Goal: Information Seeking & Learning: Learn about a topic

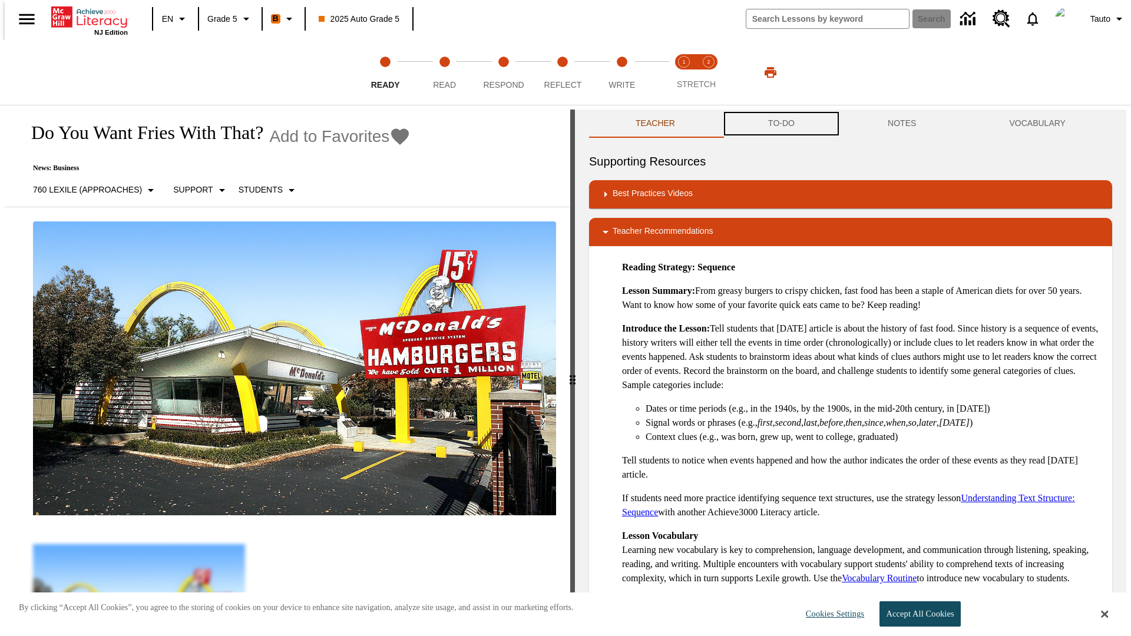
click at [781, 124] on button "TO-DO" at bounding box center [782, 124] width 120 height 28
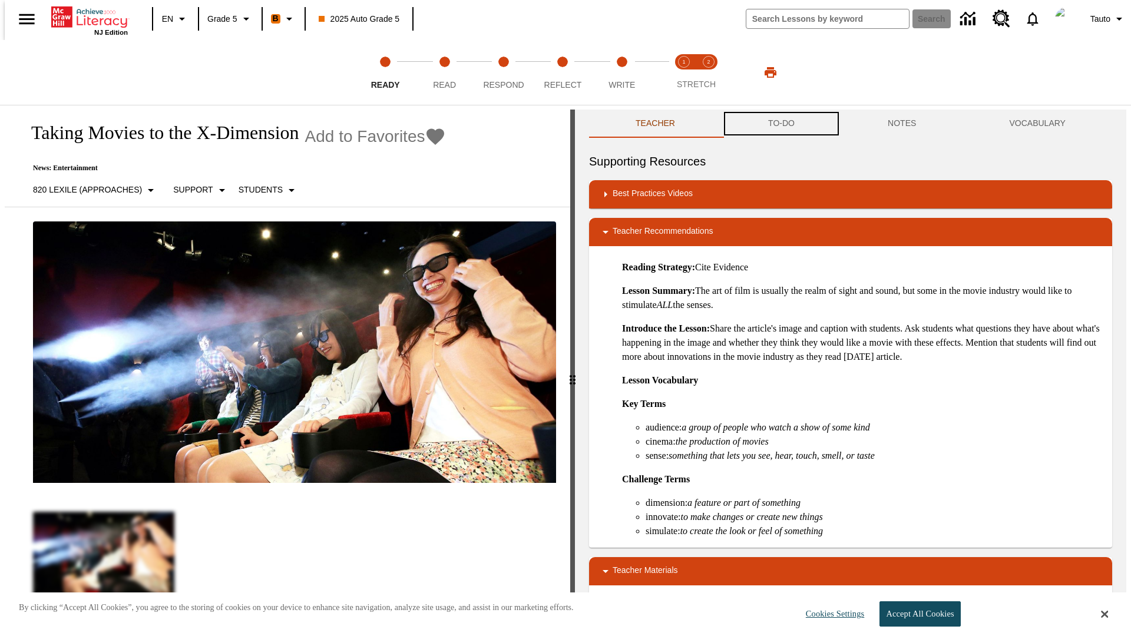
click at [781, 124] on button "TO-DO" at bounding box center [782, 124] width 120 height 28
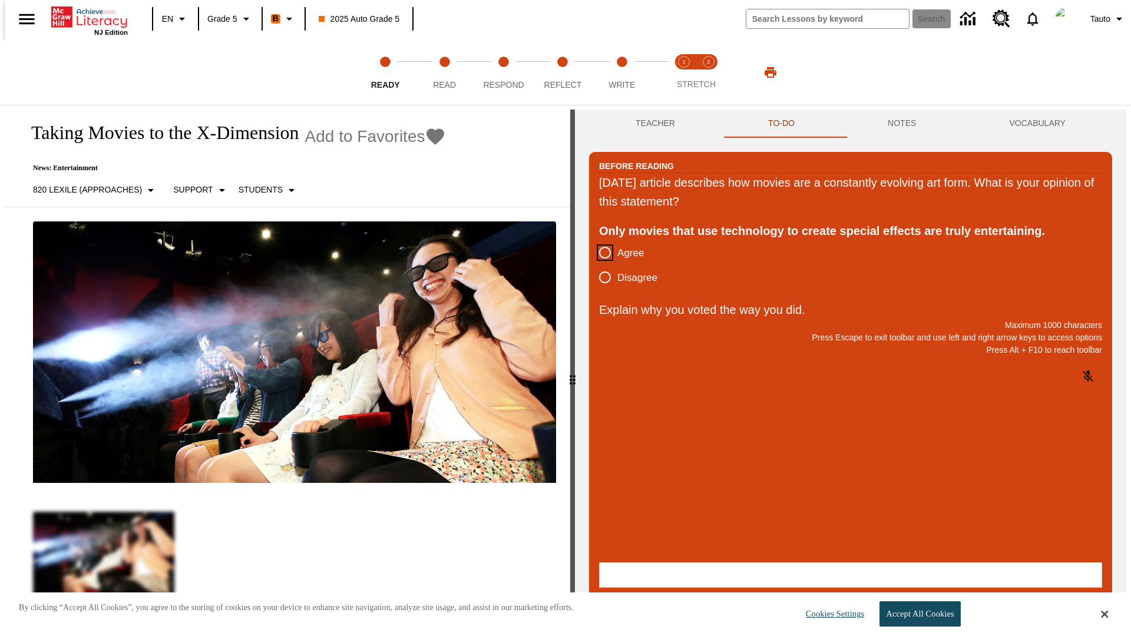
click at [600, 253] on input "Agree" at bounding box center [605, 252] width 25 height 25
radio input "true"
click at [848, 593] on button "Submit" at bounding box center [848, 605] width 489 height 24
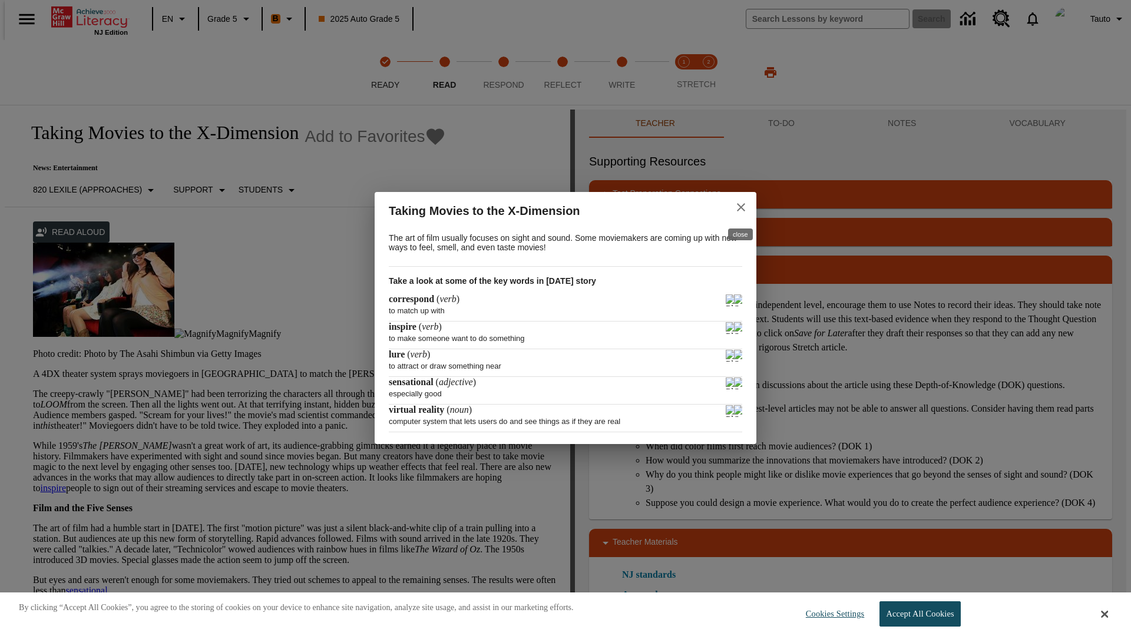
click at [741, 206] on icon "close" at bounding box center [741, 207] width 8 height 8
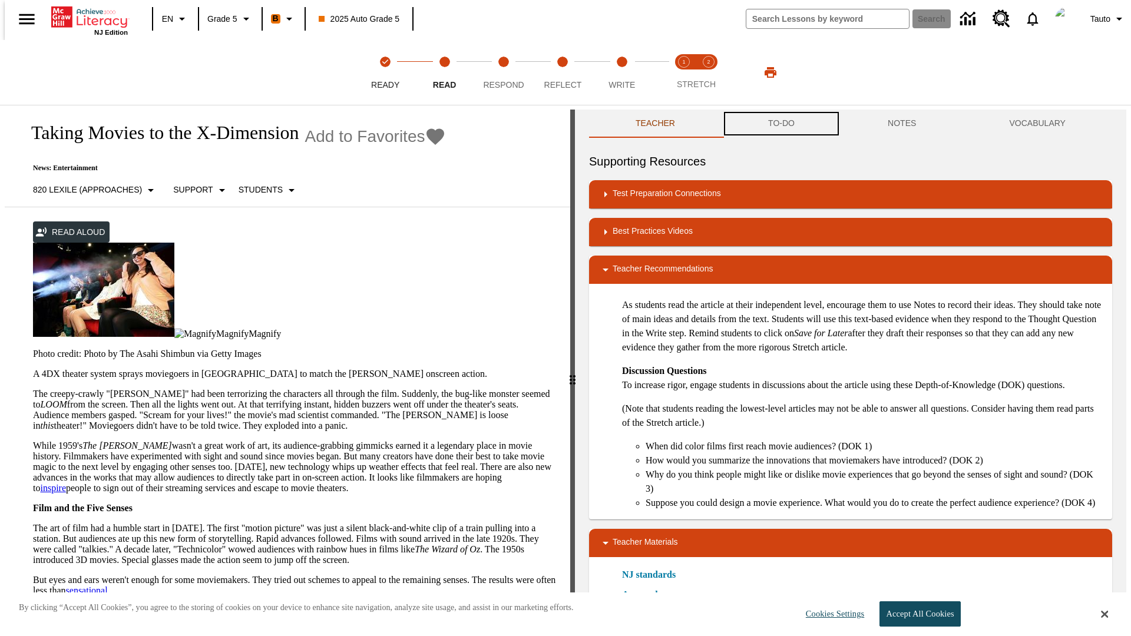
scroll to position [1, 0]
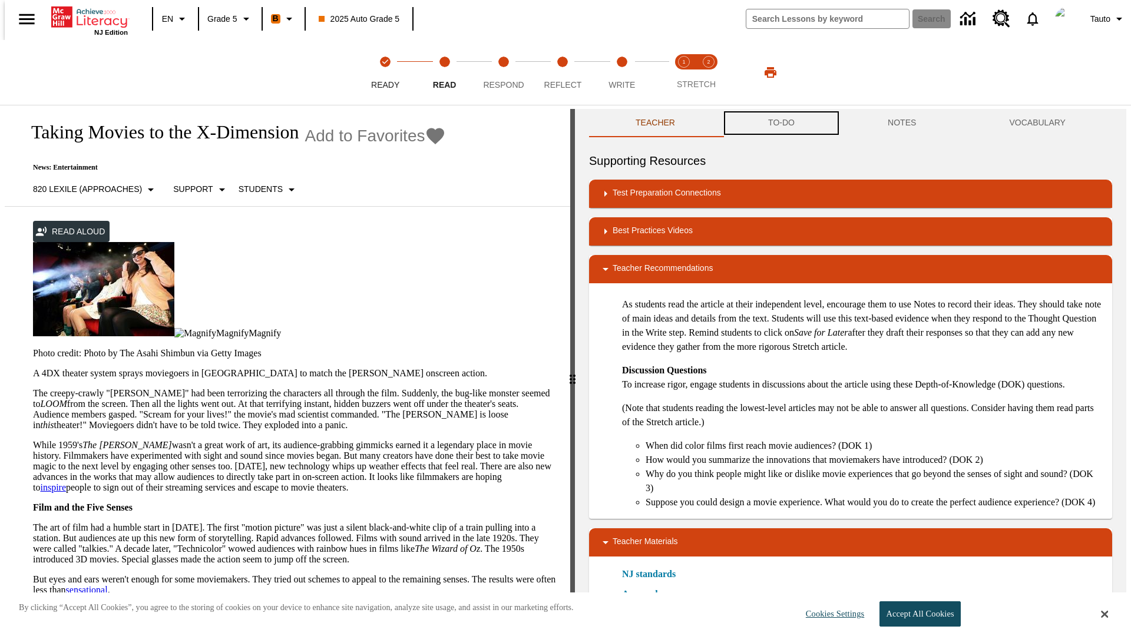
click at [781, 124] on button "TO-DO" at bounding box center [782, 123] width 120 height 28
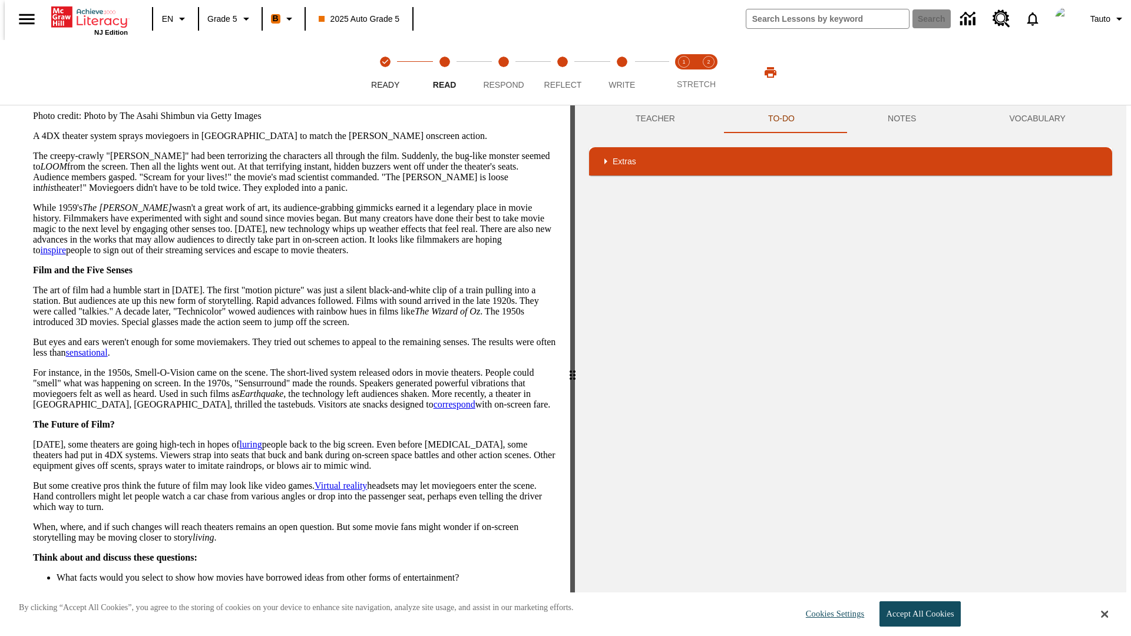
scroll to position [269, 0]
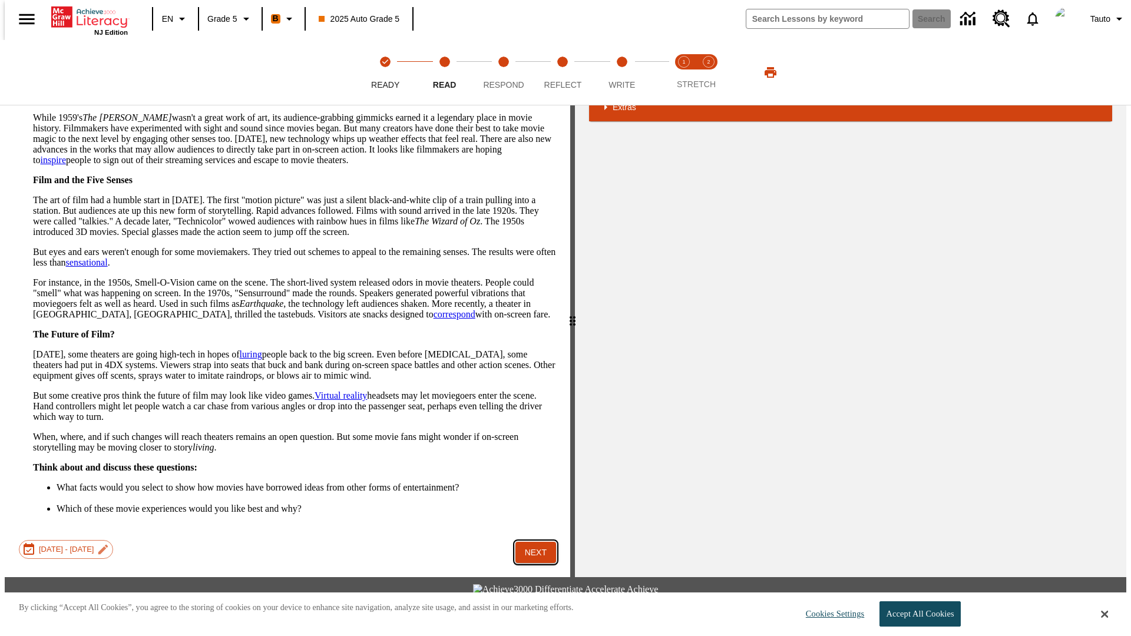
click at [531, 583] on div "Ready 2 Read 3 Respond 4 Reflect 5 Write 1 2 STRETCH Taking Movies to the X-Dim…" at bounding box center [566, 341] width 1122 height 581
